Goal: Navigation & Orientation: Find specific page/section

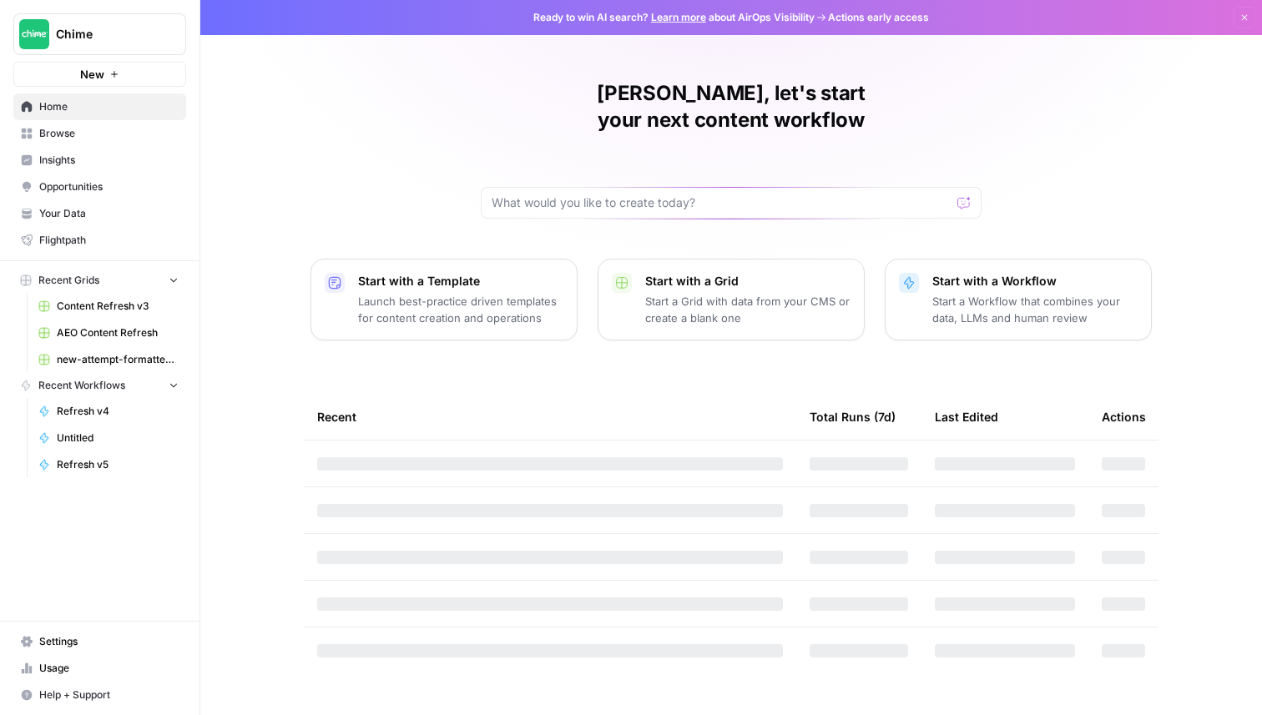
click at [96, 158] on span "Insights" at bounding box center [108, 160] width 139 height 15
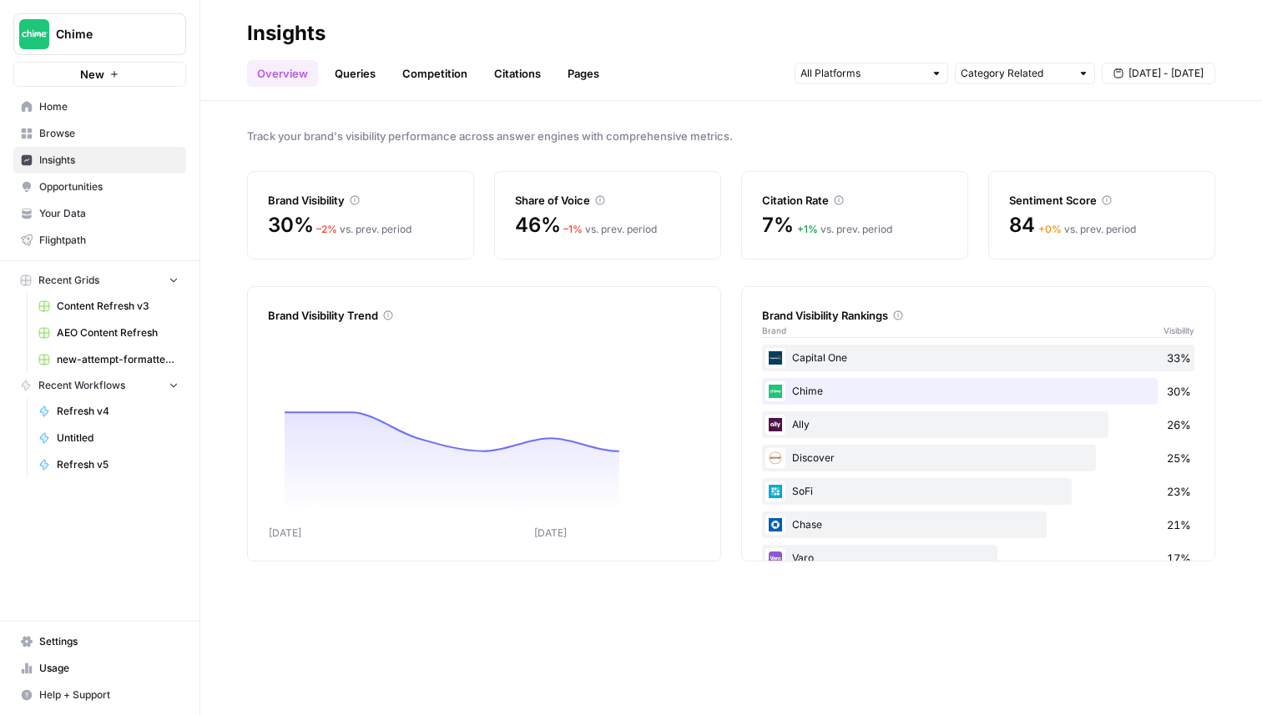
click at [347, 73] on link "Queries" at bounding box center [355, 73] width 61 height 27
